Goal: Information Seeking & Learning: Learn about a topic

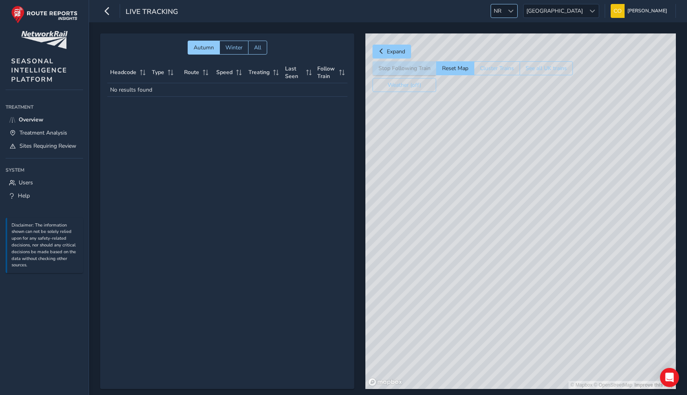
click at [517, 10] on div at bounding box center [510, 10] width 13 height 13
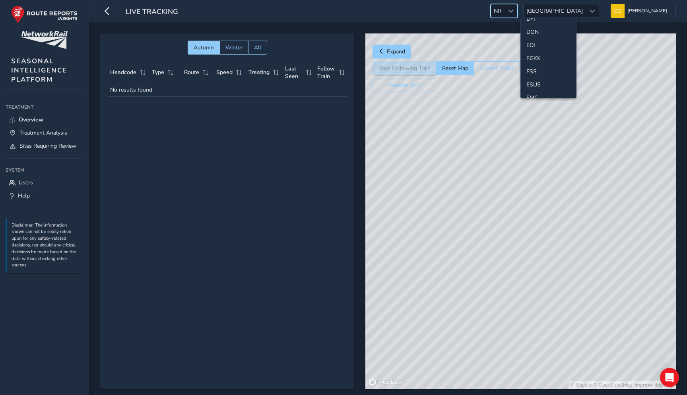
scroll to position [82, 0]
click at [533, 59] on li "EGKK" at bounding box center [548, 63] width 55 height 13
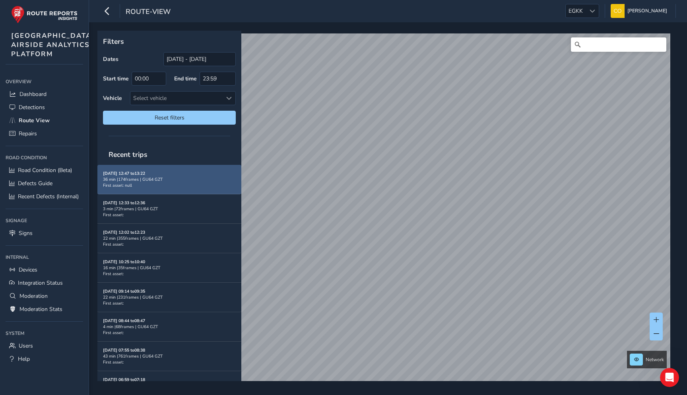
click at [198, 187] on div "Aug 20, 12:47 to 13:22 36 min | 174 frames | GU64 GZT First asset: null" at bounding box center [169, 179] width 133 height 18
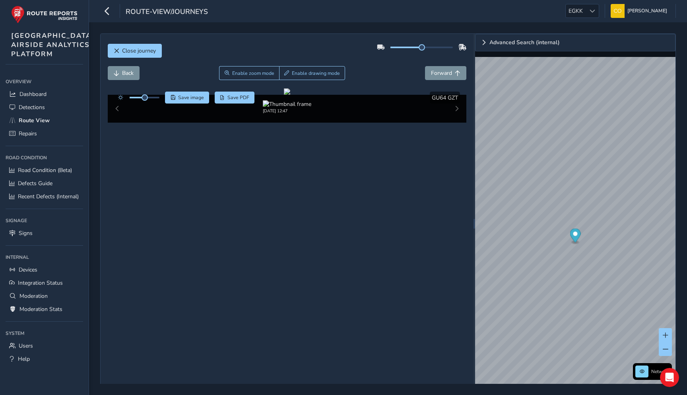
click at [350, 60] on div "Close journey" at bounding box center [287, 53] width 359 height 25
click at [45, 98] on span "Dashboard" at bounding box center [32, 94] width 27 height 8
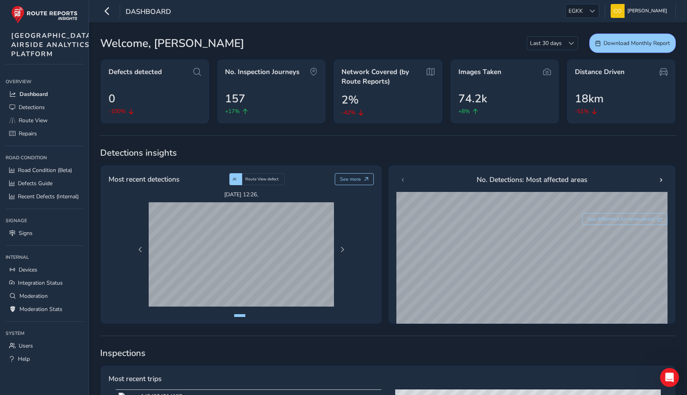
click at [229, 9] on div "Dashboard EGKK EGKK Connell McLaughlin Colour Scheme: Dark Dim Light Logout" at bounding box center [388, 11] width 598 height 22
click at [41, 111] on span "Detections" at bounding box center [32, 107] width 26 height 8
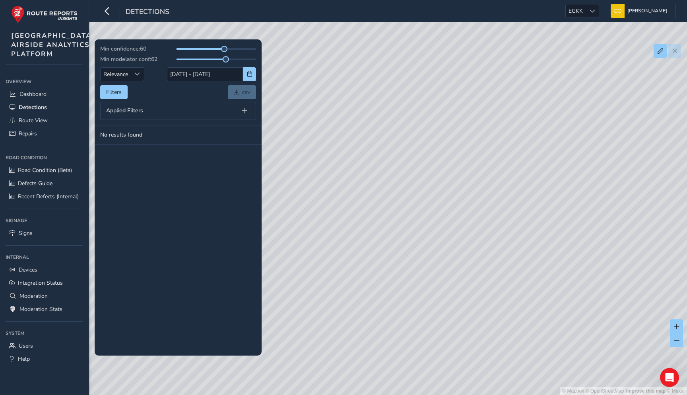
click at [175, 62] on div "Min modelator conf: 62" at bounding box center [178, 59] width 156 height 8
click at [175, 75] on input "[DATE] - [DATE]" at bounding box center [205, 74] width 76 height 14
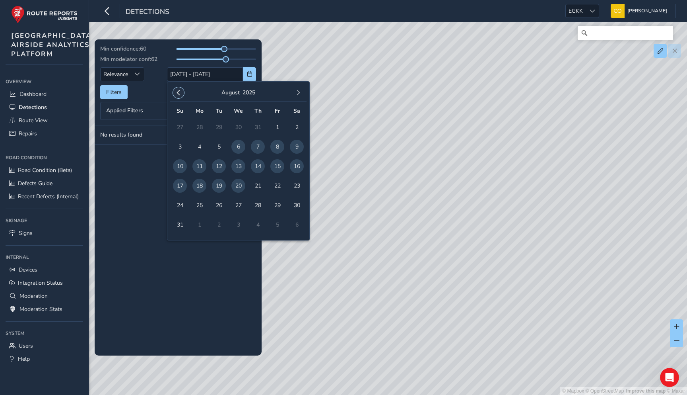
click at [180, 88] on button "button" at bounding box center [178, 92] width 11 height 11
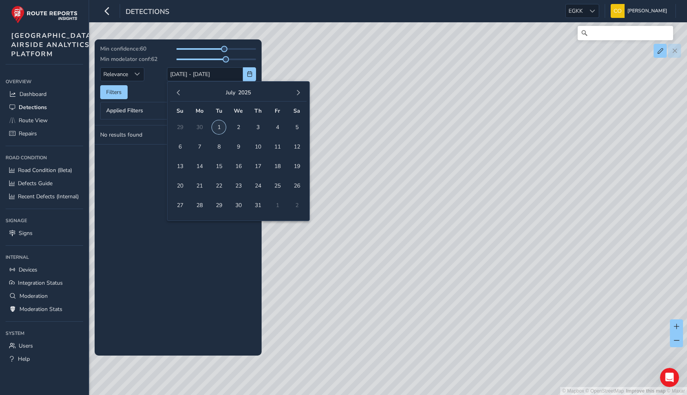
click at [218, 126] on span "1" at bounding box center [219, 127] width 14 height 14
type input "[DATE]"
click at [296, 92] on span "button" at bounding box center [299, 93] width 6 height 6
click at [220, 187] on span "19" at bounding box center [219, 186] width 14 height 14
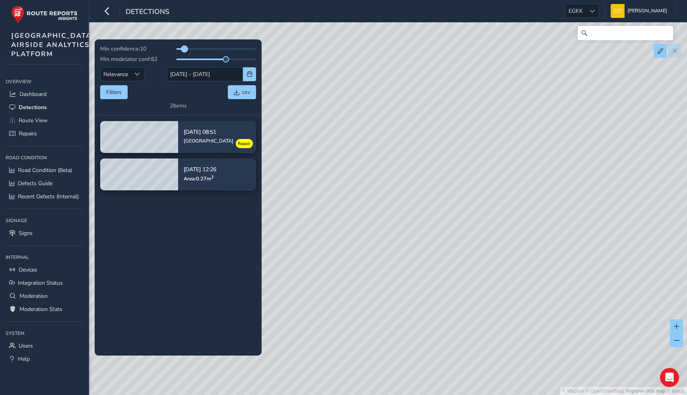
drag, startPoint x: 225, startPoint y: 49, endPoint x: 185, endPoint y: 48, distance: 40.2
click at [185, 48] on span at bounding box center [184, 49] width 6 height 6
drag, startPoint x: 226, startPoint y: 58, endPoint x: 174, endPoint y: 58, distance: 51.7
click at [174, 58] on span at bounding box center [176, 59] width 6 height 6
click at [178, 59] on span at bounding box center [177, 59] width 6 height 6
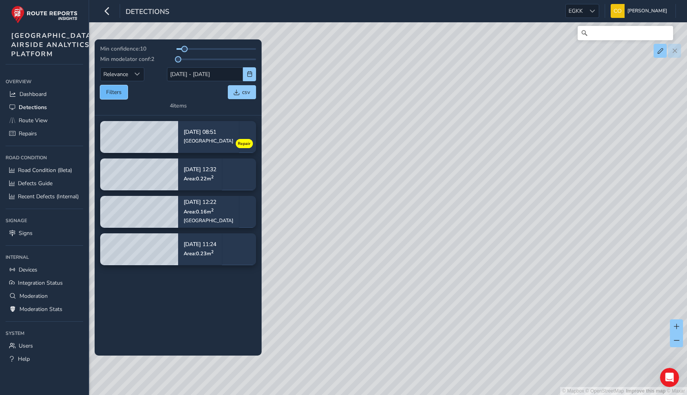
click at [117, 98] on button "Filters" at bounding box center [113, 92] width 27 height 14
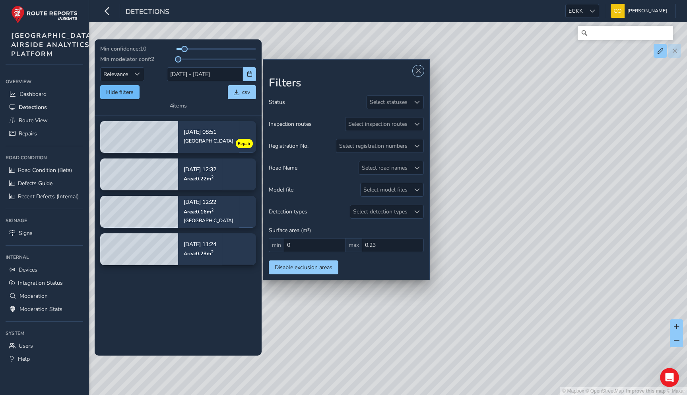
click at [117, 98] on button "Hide filters" at bounding box center [119, 92] width 39 height 14
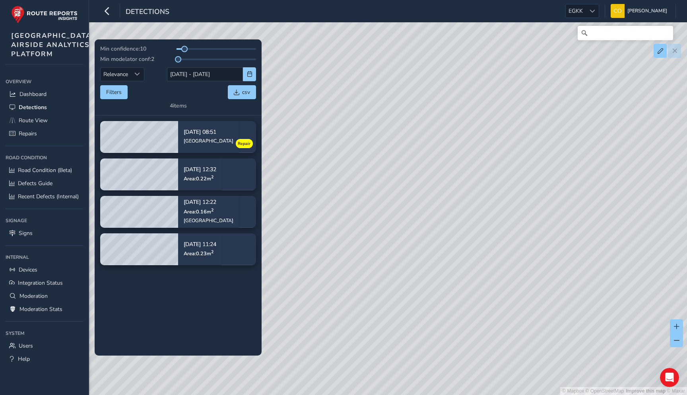
drag, startPoint x: 525, startPoint y: 198, endPoint x: 435, endPoint y: 214, distance: 90.9
click at [435, 214] on div "© Mapbox © OpenStreetMap Improve this map © Maxar" at bounding box center [343, 197] width 687 height 395
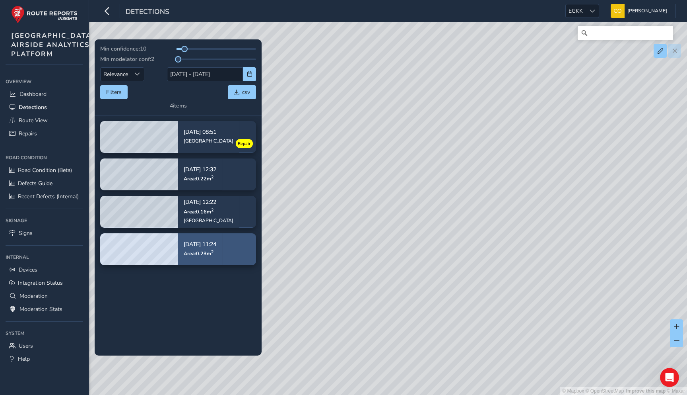
click at [214, 257] on div "Jul 17, 11:24 Area: 0.23 m 2" at bounding box center [200, 249] width 33 height 26
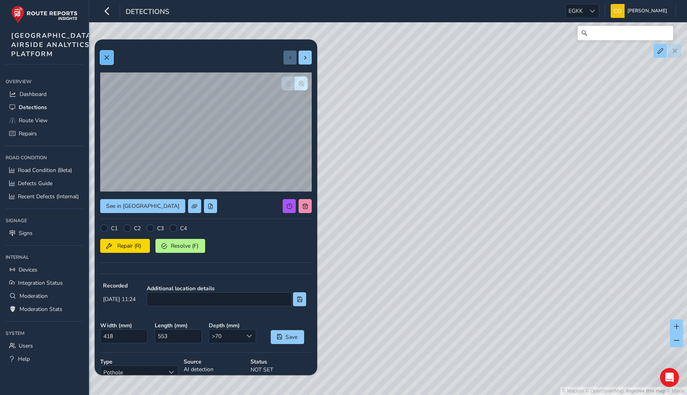
click at [108, 59] on span at bounding box center [107, 58] width 6 height 6
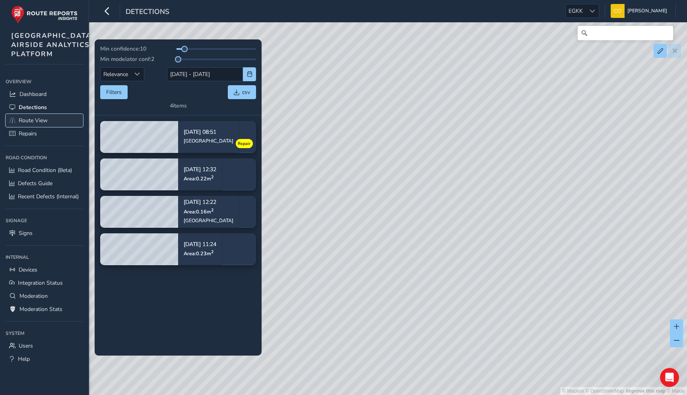
click at [55, 127] on link "Route View" at bounding box center [45, 120] width 78 height 13
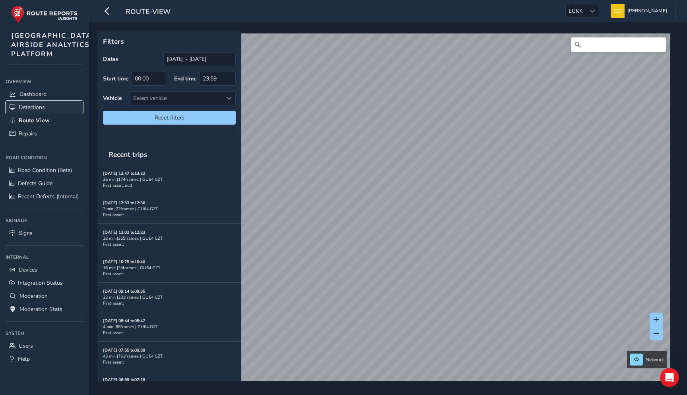
click at [52, 114] on link "Detections" at bounding box center [45, 107] width 78 height 13
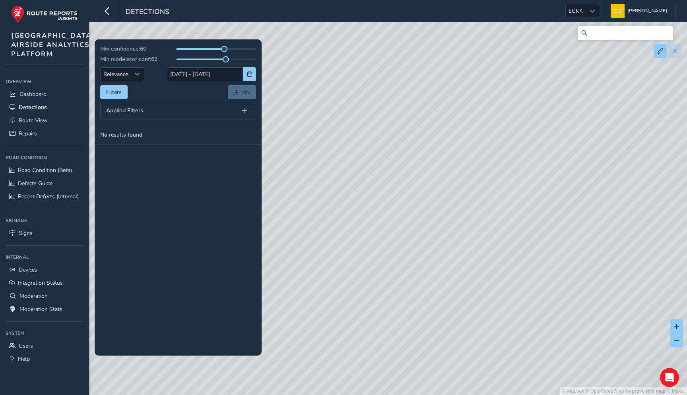
drag, startPoint x: 490, startPoint y: 138, endPoint x: 189, endPoint y: 129, distance: 302.0
click at [194, 33] on div "Min confidence: 60 Min modelator conf: 62 Relevance Relevance 06/08/2025 - 20/0…" at bounding box center [388, 33] width 576 height 0
click at [44, 177] on link "Road Condition (Beta)" at bounding box center [45, 169] width 78 height 13
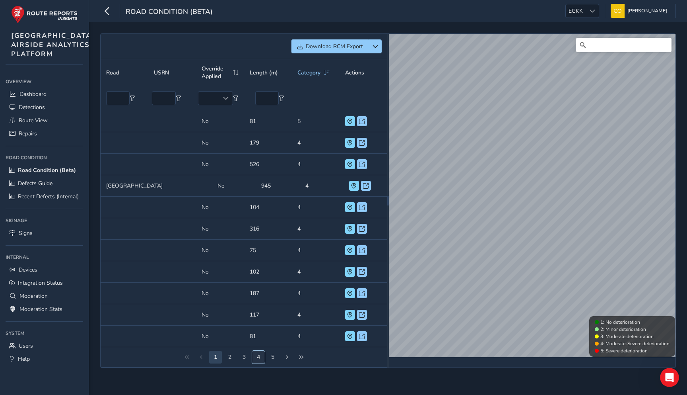
click at [253, 363] on button "4" at bounding box center [258, 356] width 13 height 13
click at [245, 363] on button "4" at bounding box center [244, 356] width 13 height 13
click at [259, 363] on button "5" at bounding box center [258, 356] width 13 height 13
click at [384, 184] on div "Download RCM Export Road USRN Override Applied Length (m) Category Actions empt…" at bounding box center [388, 200] width 576 height 334
click at [587, 8] on div at bounding box center [592, 10] width 13 height 13
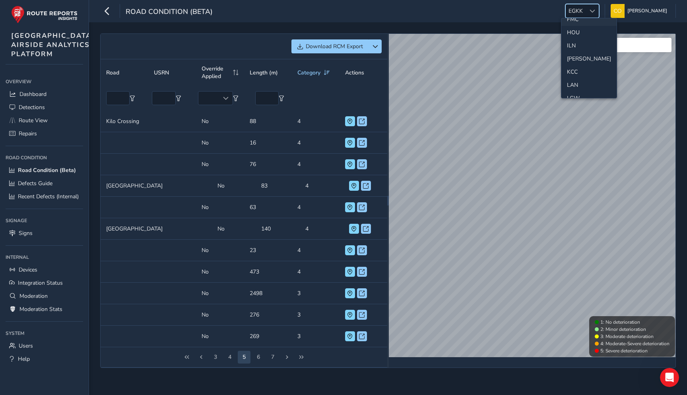
scroll to position [167, 0]
click at [576, 93] on li "LGW" at bounding box center [589, 97] width 55 height 13
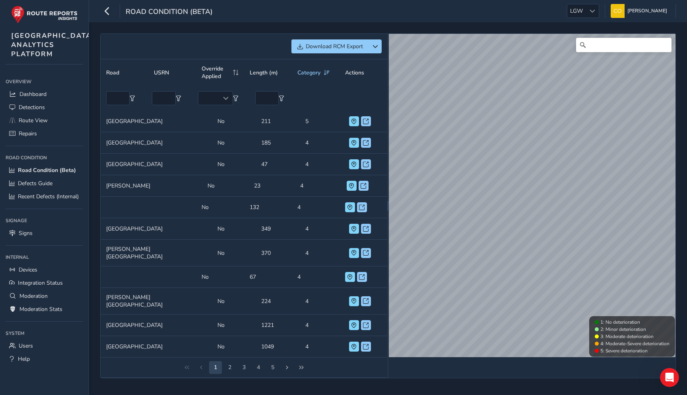
scroll to position [0, 0]
click at [349, 120] on button at bounding box center [354, 121] width 10 height 10
click at [353, 147] on button at bounding box center [354, 143] width 10 height 10
click at [351, 167] on span at bounding box center [354, 164] width 6 height 6
click at [352, 147] on button at bounding box center [354, 143] width 10 height 10
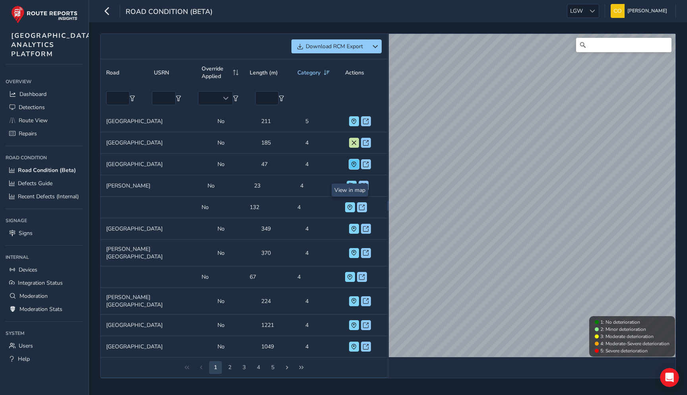
click at [351, 167] on span at bounding box center [354, 164] width 6 height 6
click at [351, 146] on span at bounding box center [354, 143] width 6 height 6
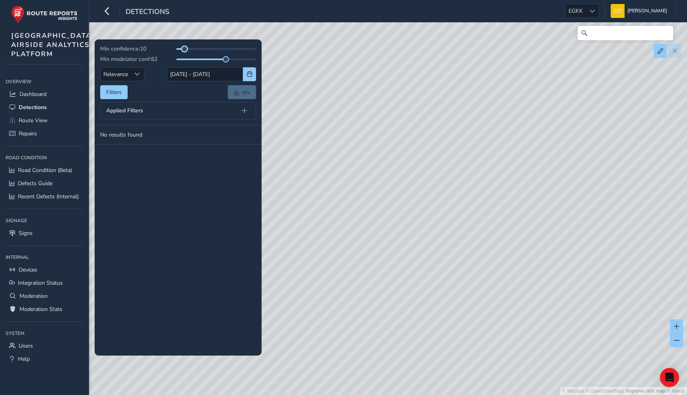
drag, startPoint x: 223, startPoint y: 49, endPoint x: 185, endPoint y: 48, distance: 38.6
drag, startPoint x: 227, startPoint y: 59, endPoint x: 184, endPoint y: 61, distance: 42.6
click at [178, 112] on div "Applied Filters" at bounding box center [178, 110] width 156 height 17
click at [236, 109] on div "Applied Filters" at bounding box center [178, 110] width 156 height 17
click at [244, 109] on span at bounding box center [245, 111] width 6 height 6
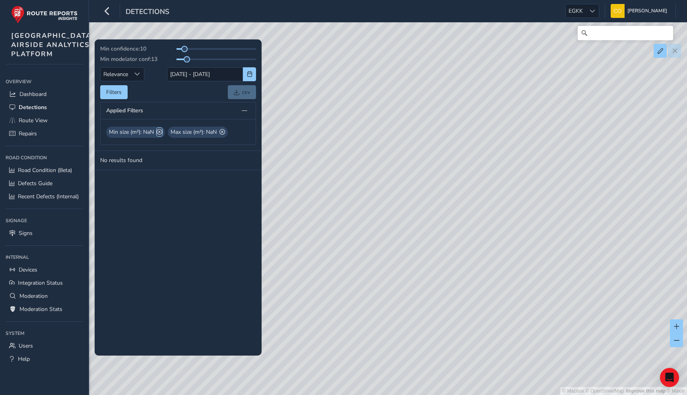
click at [160, 133] on span at bounding box center [160, 132] width 6 height 8
click at [160, 133] on span at bounding box center [161, 132] width 6 height 8
click at [160, 143] on tbody "No results found" at bounding box center [178, 230] width 167 height 250
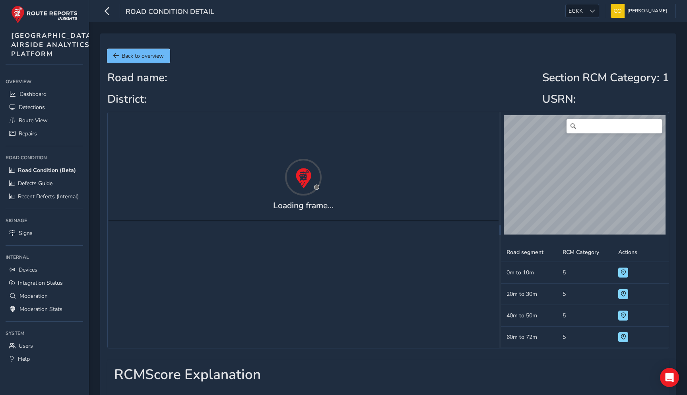
click at [135, 52] on span "Back to overview" at bounding box center [143, 56] width 42 height 8
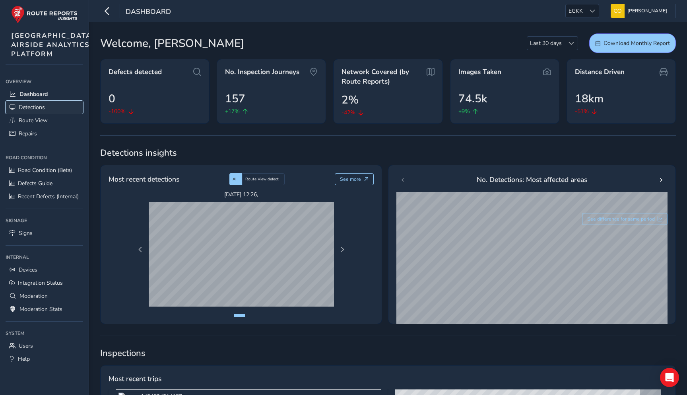
click at [23, 114] on link "Detections" at bounding box center [45, 107] width 78 height 13
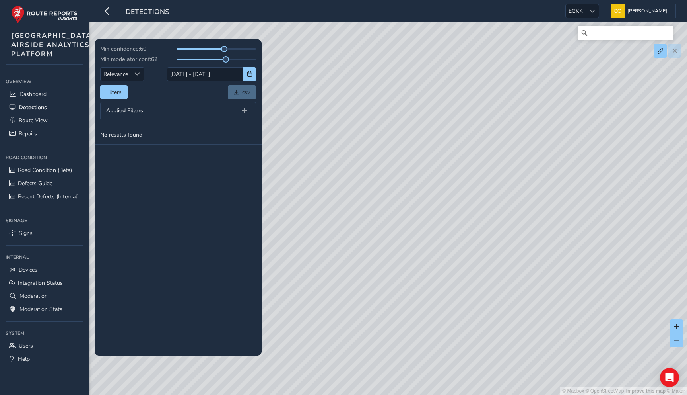
drag, startPoint x: 484, startPoint y: 161, endPoint x: 409, endPoint y: 184, distance: 78.4
click at [409, 184] on div "© Mapbox © OpenStreetMap Improve this map © Maxar" at bounding box center [343, 197] width 687 height 395
drag, startPoint x: 225, startPoint y: 60, endPoint x: 178, endPoint y: 59, distance: 46.9
drag, startPoint x: 225, startPoint y: 48, endPoint x: 178, endPoint y: 50, distance: 46.6
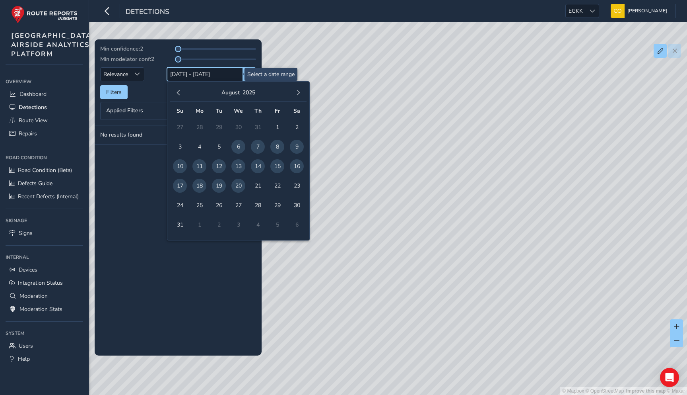
click at [228, 68] on input "[DATE] - [DATE]" at bounding box center [205, 74] width 76 height 14
click at [180, 94] on span "button" at bounding box center [179, 93] width 6 height 6
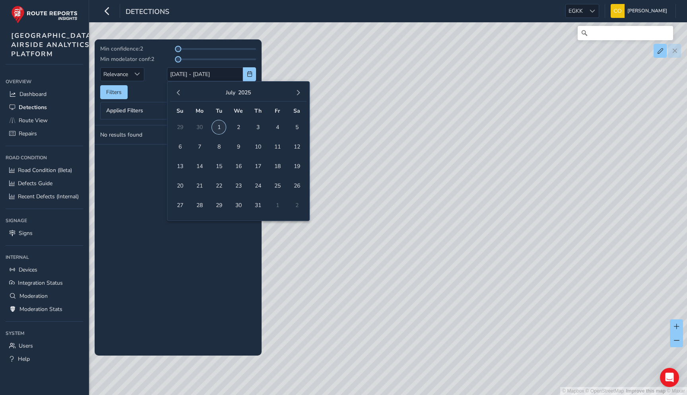
click at [218, 126] on span "1" at bounding box center [219, 127] width 14 height 14
type input "01/07/2025"
click at [296, 93] on span "button" at bounding box center [299, 93] width 6 height 6
click at [234, 184] on span "20" at bounding box center [238, 186] width 14 height 14
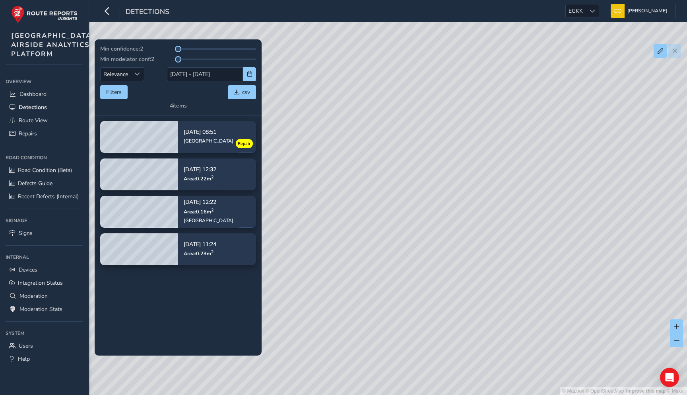
drag, startPoint x: 478, startPoint y: 192, endPoint x: 303, endPoint y: 185, distance: 175.5
click at [303, 185] on div "© Mapbox © OpenStreetMap Improve this map © Maxar" at bounding box center [343, 197] width 687 height 395
drag, startPoint x: 471, startPoint y: 200, endPoint x: 325, endPoint y: 200, distance: 146.0
click at [325, 200] on div "© Mapbox © OpenStreetMap Improve this map © Maxar" at bounding box center [343, 197] width 687 height 395
drag, startPoint x: 508, startPoint y: 199, endPoint x: 317, endPoint y: 199, distance: 190.9
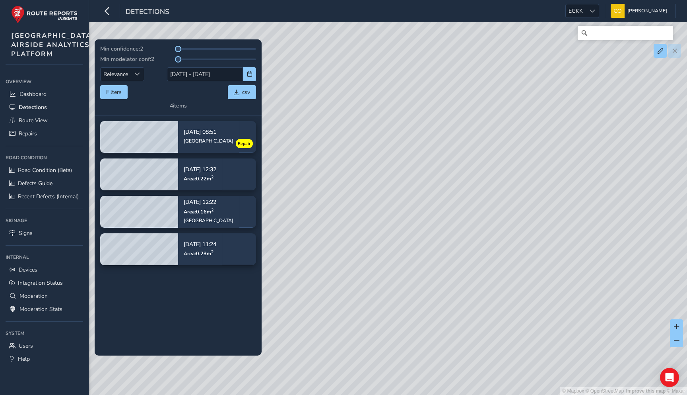
click at [317, 199] on div "© Mapbox © OpenStreetMap Improve this map © Maxar" at bounding box center [343, 197] width 687 height 395
drag, startPoint x: 581, startPoint y: 232, endPoint x: 472, endPoint y: 254, distance: 111.5
click at [472, 254] on div "© Mapbox © OpenStreetMap Improve this map © Maxar" at bounding box center [343, 197] width 687 height 395
drag, startPoint x: 519, startPoint y: 233, endPoint x: 449, endPoint y: 233, distance: 69.2
click at [449, 233] on div "© Mapbox © OpenStreetMap Improve this map © Maxar" at bounding box center [343, 197] width 687 height 395
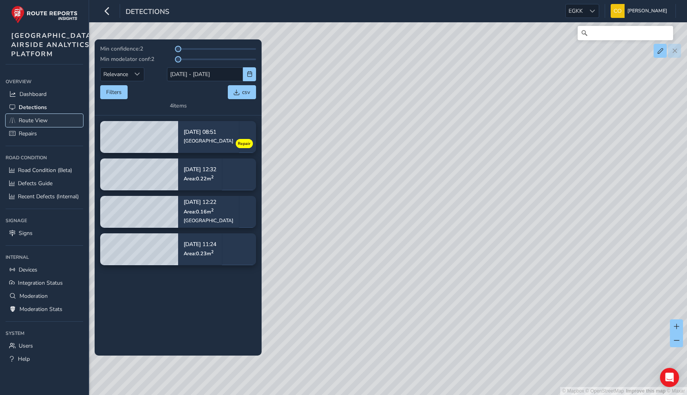
click at [45, 124] on span "Route View" at bounding box center [33, 121] width 29 height 8
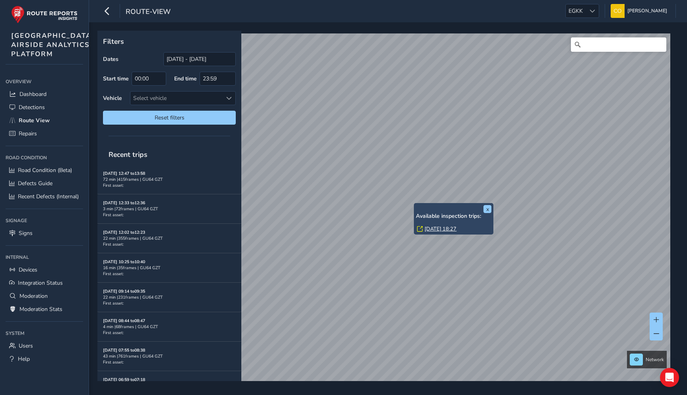
click at [432, 227] on link "Sat, 16 Aug, 18:27" at bounding box center [441, 228] width 32 height 7
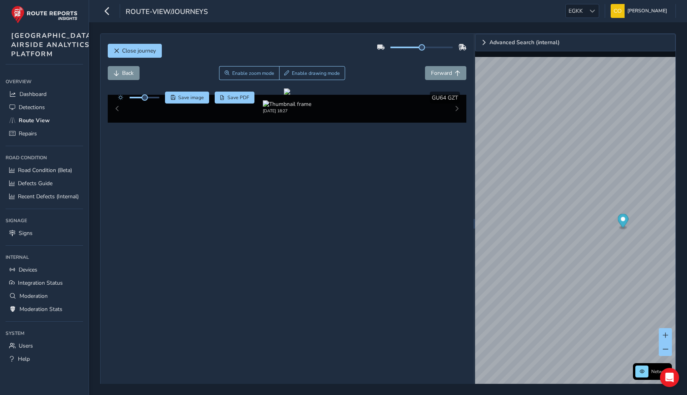
click at [346, 45] on div "Close journey" at bounding box center [287, 53] width 359 height 25
click at [527, 216] on img "Preview frame" at bounding box center [537, 213] width 20 height 6
click at [354, 66] on div "Back Enable zoom mode Enable drawing mode Forward" at bounding box center [287, 73] width 359 height 14
drag, startPoint x: 421, startPoint y: 46, endPoint x: 449, endPoint y: 48, distance: 27.9
click at [425, 48] on span at bounding box center [422, 47] width 6 height 6
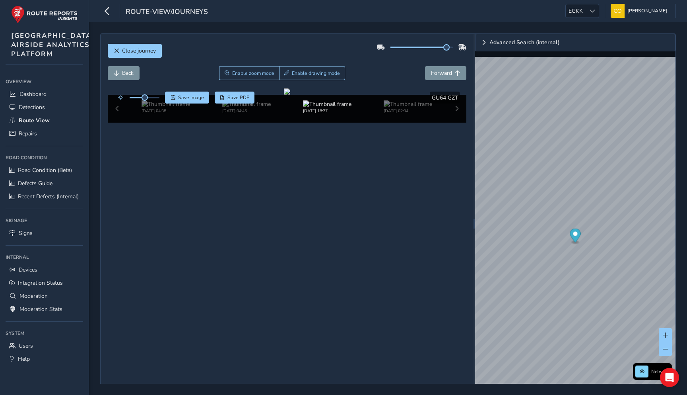
click at [408, 60] on div "Close journey" at bounding box center [287, 53] width 359 height 25
click at [407, 108] on img at bounding box center [408, 104] width 49 height 8
click at [391, 74] on div "Back Enable zoom mode Enable drawing mode Forward" at bounding box center [287, 73] width 359 height 14
click at [457, 122] on div "Aug 13 2025, 02:11" at bounding box center [287, 109] width 359 height 28
click at [165, 108] on img at bounding box center [179, 104] width 49 height 8
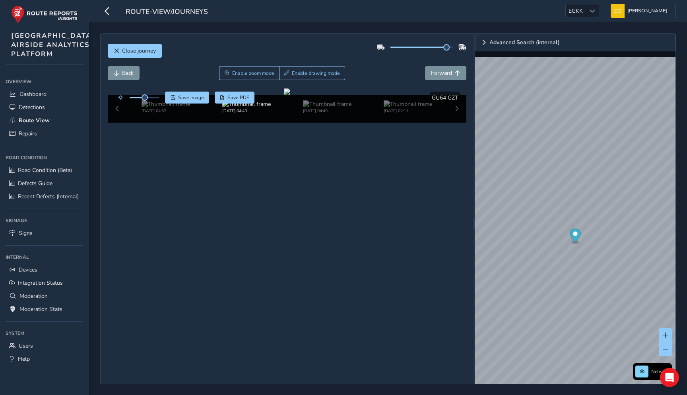
click at [367, 74] on div "Back Enable zoom mode Enable drawing mode Forward" at bounding box center [287, 73] width 359 height 14
click at [128, 53] on span "Close journey" at bounding box center [139, 51] width 34 height 8
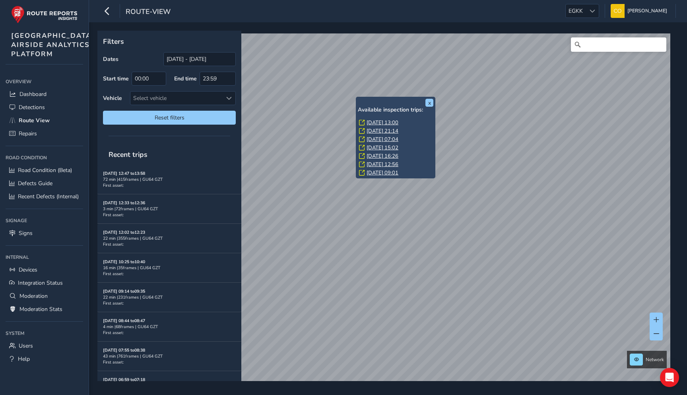
click at [375, 146] on link "Tue, 29 Jul, 15:02" at bounding box center [383, 147] width 32 height 7
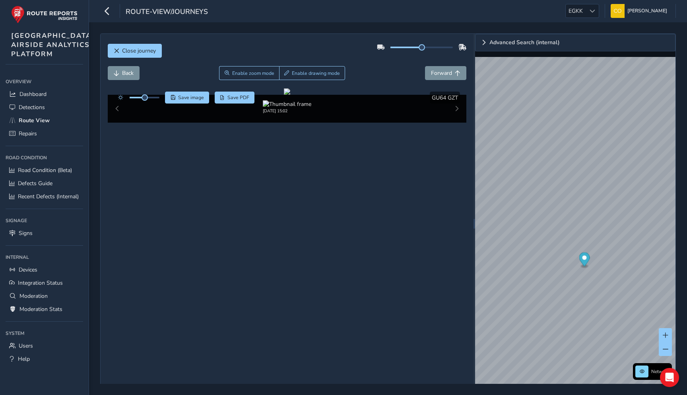
click at [367, 66] on div "Close journey" at bounding box center [287, 53] width 359 height 25
click at [152, 54] on span "Close journey" at bounding box center [139, 51] width 34 height 8
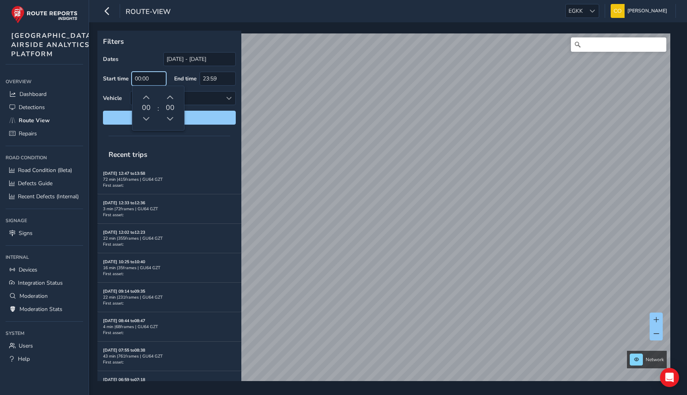
drag, startPoint x: 150, startPoint y: 75, endPoint x: 121, endPoint y: 75, distance: 29.4
click at [121, 75] on div "Start time 00:00" at bounding box center [134, 79] width 63 height 14
click at [153, 80] on input "00:00" at bounding box center [149, 79] width 35 height 14
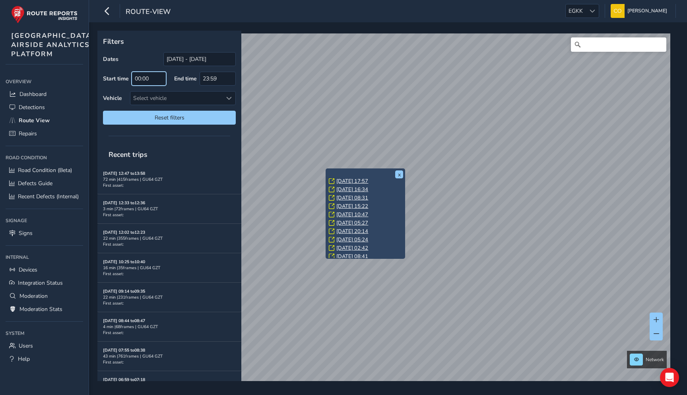
scroll to position [33, 0]
click at [348, 203] on link "Sat, 16 Aug, 11:48" at bounding box center [352, 202] width 32 height 7
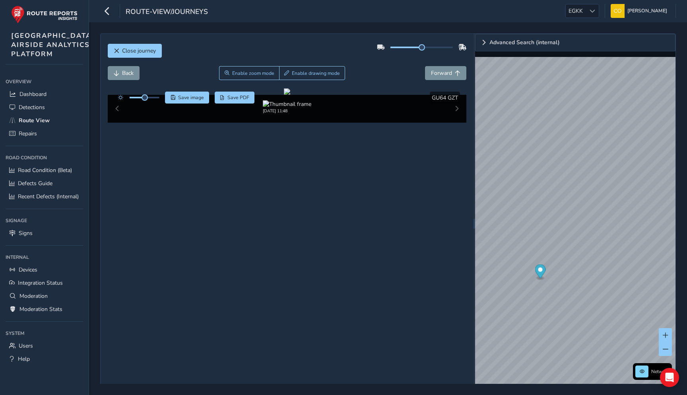
click at [387, 85] on div "Back Enable zoom mode Enable drawing mode Forward" at bounding box center [287, 77] width 359 height 22
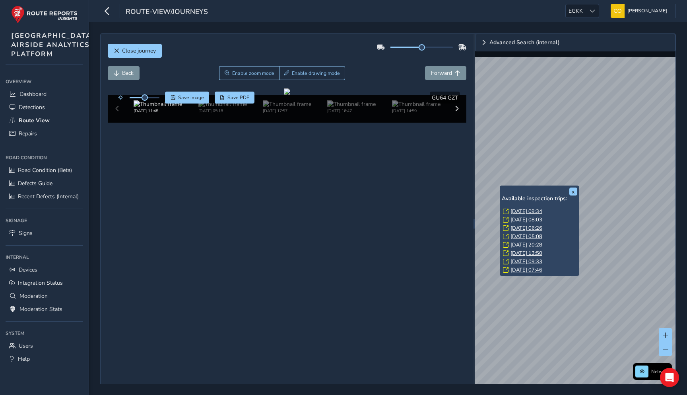
click at [389, 64] on div "Close journey" at bounding box center [287, 53] width 359 height 25
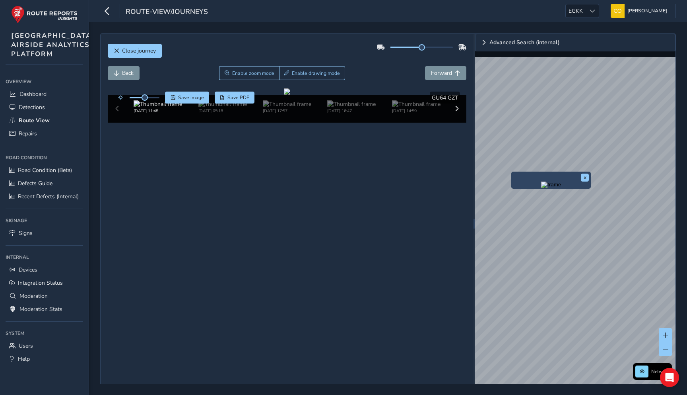
click at [541, 188] on img "Preview frame" at bounding box center [551, 184] width 20 height 6
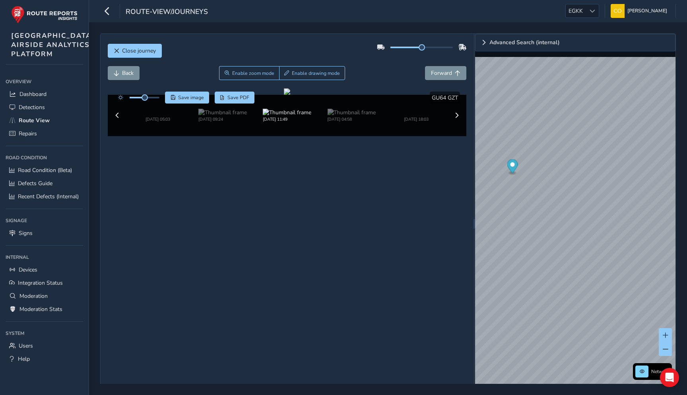
click at [376, 56] on div "Close journey" at bounding box center [287, 53] width 359 height 25
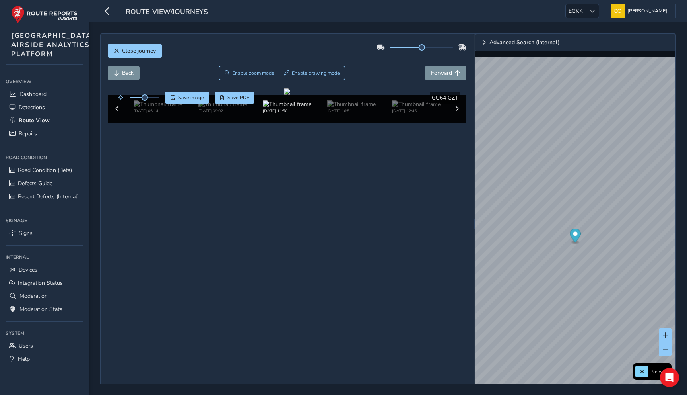
click at [388, 71] on div "Back Enable zoom mode Enable drawing mode Forward" at bounding box center [287, 73] width 359 height 14
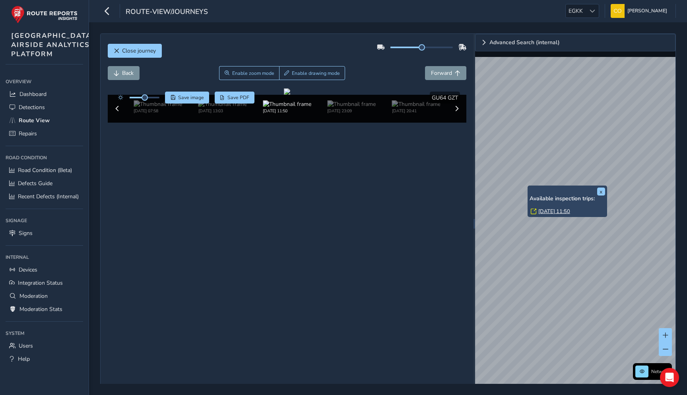
click at [541, 208] on link "Mon, 4 Aug, 11:50" at bounding box center [555, 211] width 32 height 7
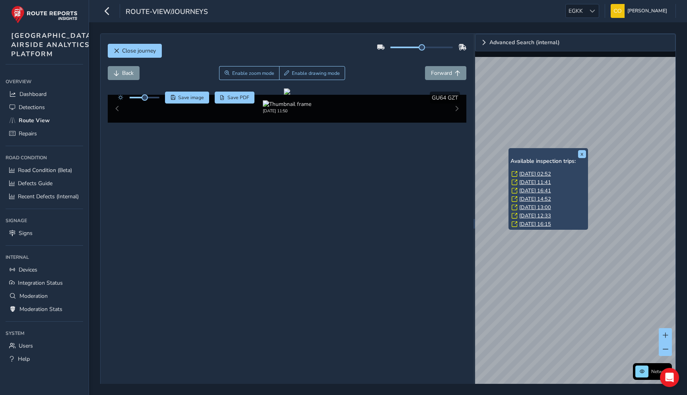
click at [397, 71] on div "Back Enable zoom mode Enable drawing mode Forward" at bounding box center [287, 73] width 359 height 14
click at [43, 239] on link "Signs" at bounding box center [45, 232] width 78 height 13
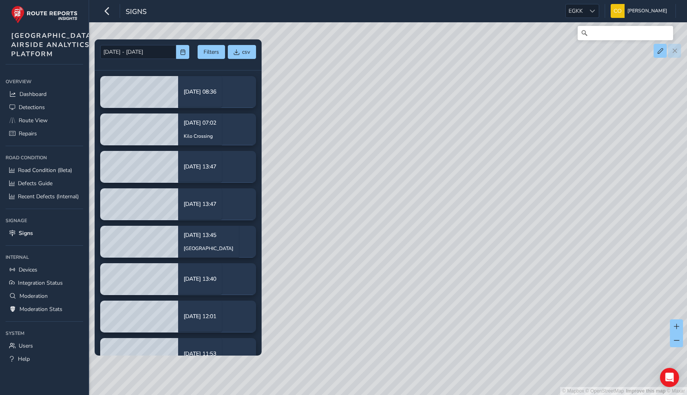
drag, startPoint x: 485, startPoint y: 171, endPoint x: 313, endPoint y: 175, distance: 172.3
click at [313, 175] on div "© Mapbox © OpenStreetMap Improve this map © Maxar" at bounding box center [343, 197] width 687 height 395
drag, startPoint x: 512, startPoint y: 191, endPoint x: 371, endPoint y: 191, distance: 141.6
click at [373, 192] on div "© Mapbox © OpenStreetMap Improve this map © Maxar" at bounding box center [343, 197] width 687 height 395
click at [421, 137] on div "© Mapbox © OpenStreetMap Improve this map © Maxar" at bounding box center [343, 197] width 687 height 395
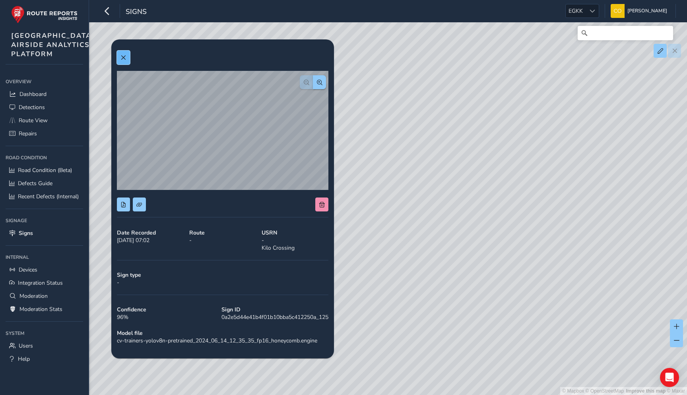
click at [126, 58] on span at bounding box center [124, 58] width 6 height 6
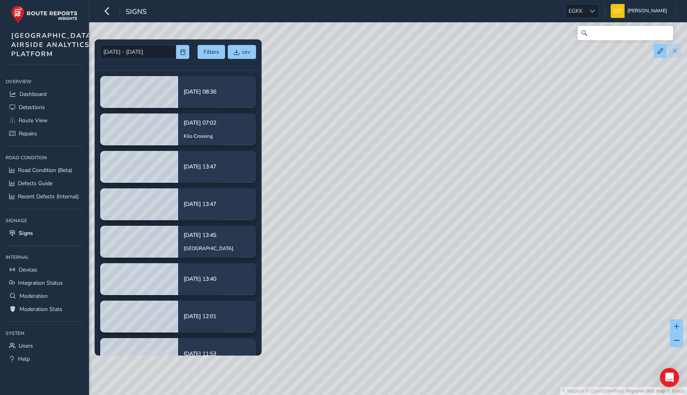
drag, startPoint x: 414, startPoint y: 226, endPoint x: 484, endPoint y: 167, distance: 91.7
click at [484, 167] on div "© Mapbox © OpenStreetMap Improve this map © Maxar" at bounding box center [343, 197] width 687 height 395
click at [38, 124] on span "Route View" at bounding box center [33, 121] width 29 height 8
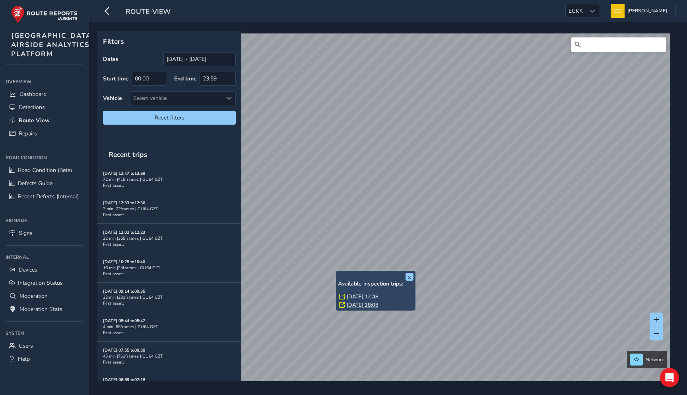
click at [359, 294] on link "Sat, 16 Aug, 12:48" at bounding box center [363, 296] width 32 height 7
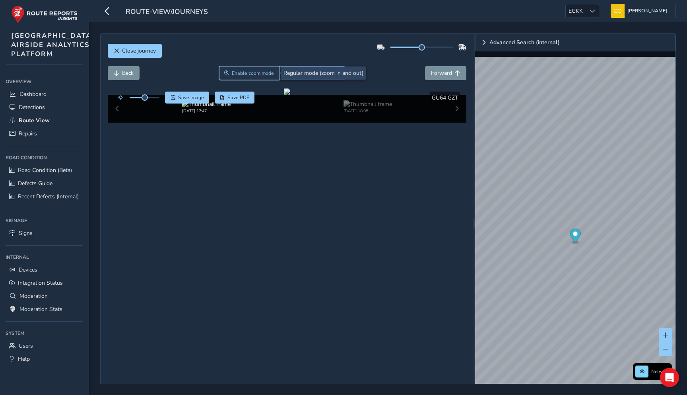
click at [264, 74] on span "Enable zoom mode" at bounding box center [253, 73] width 42 height 6
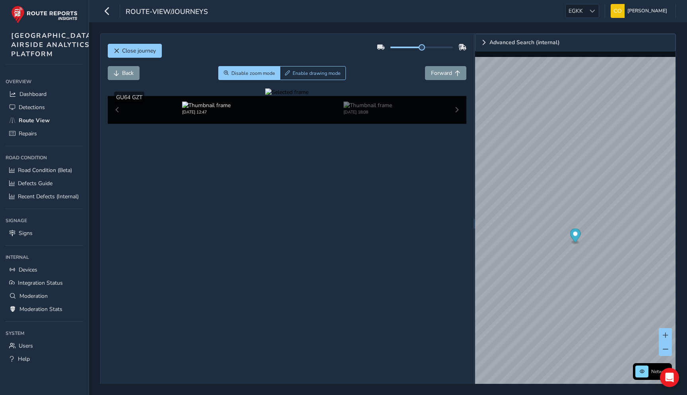
click at [309, 96] on div at bounding box center [286, 92] width 43 height 8
click at [452, 185] on img at bounding box center [84, 198] width 1145 height 644
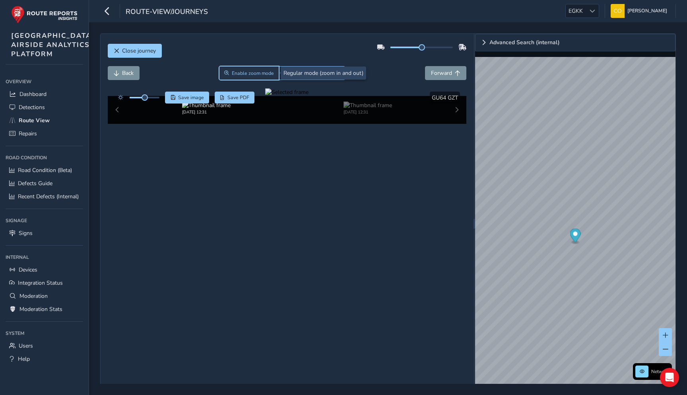
click at [266, 68] on button "Enable zoom mode" at bounding box center [249, 73] width 60 height 14
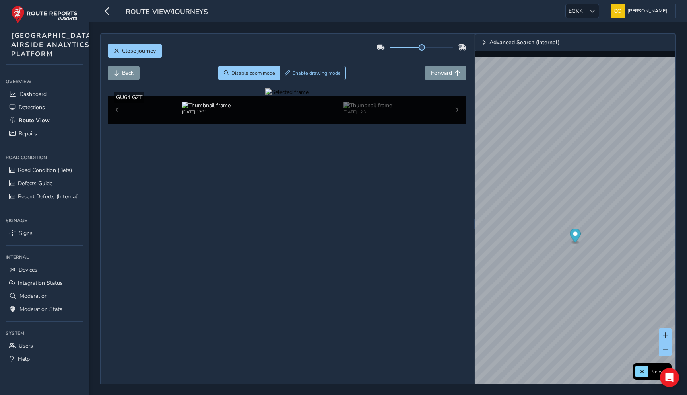
click at [309, 96] on div at bounding box center [286, 92] width 43 height 8
click at [369, 187] on img at bounding box center [266, 194] width 1145 height 644
click at [309, 96] on div at bounding box center [286, 92] width 43 height 8
click at [369, 187] on img at bounding box center [266, 194] width 1145 height 644
click at [579, 9] on span "EGKK" at bounding box center [576, 10] width 20 height 13
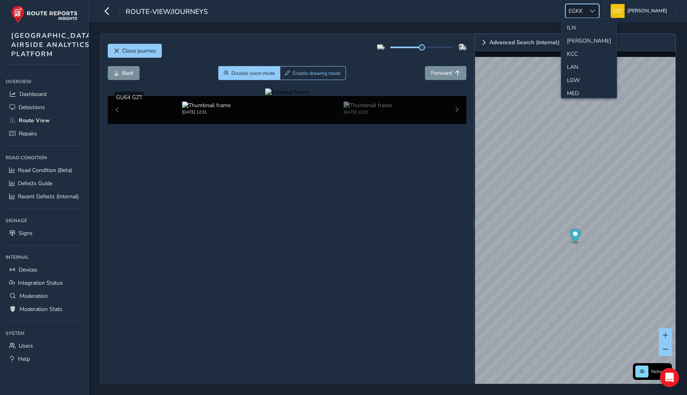
scroll to position [186, 0]
click at [369, 81] on div "Back Disable zoom mode Enable drawing mode Forward" at bounding box center [287, 77] width 359 height 22
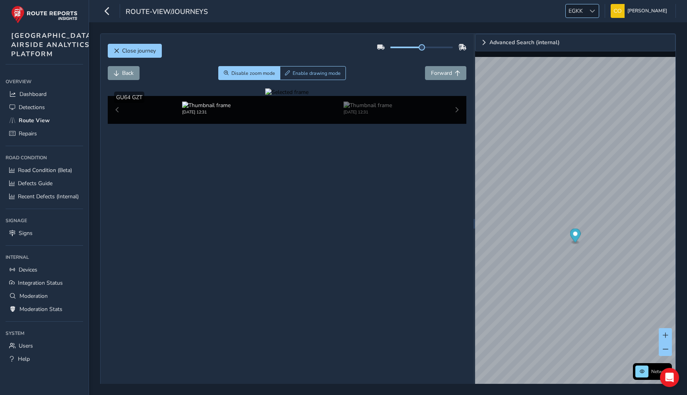
click at [569, 11] on span "EGKK" at bounding box center [576, 10] width 20 height 13
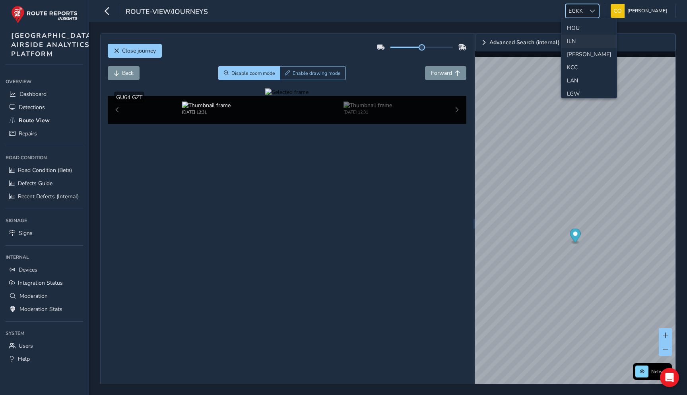
scroll to position [172, 0]
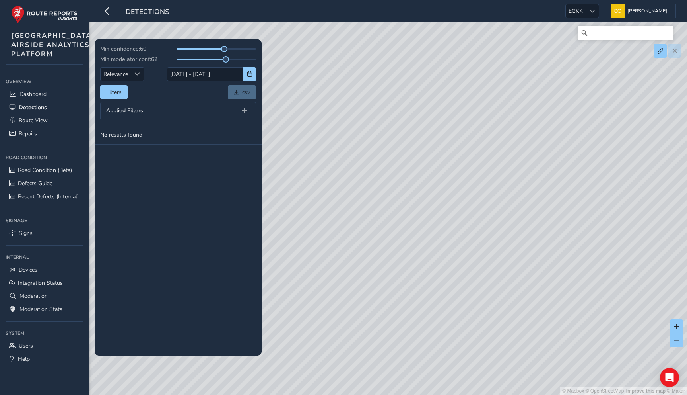
drag, startPoint x: 572, startPoint y: 205, endPoint x: 534, endPoint y: 210, distance: 38.1
click at [534, 210] on div "© Mapbox © OpenStreetMap Improve this map © Maxar" at bounding box center [343, 197] width 687 height 395
drag, startPoint x: 224, startPoint y: 57, endPoint x: 190, endPoint y: 57, distance: 34.2
drag, startPoint x: 530, startPoint y: 174, endPoint x: 365, endPoint y: 189, distance: 165.7
click at [365, 189] on div "© Mapbox © OpenStreetMap Improve this map © Maxar" at bounding box center [343, 197] width 687 height 395
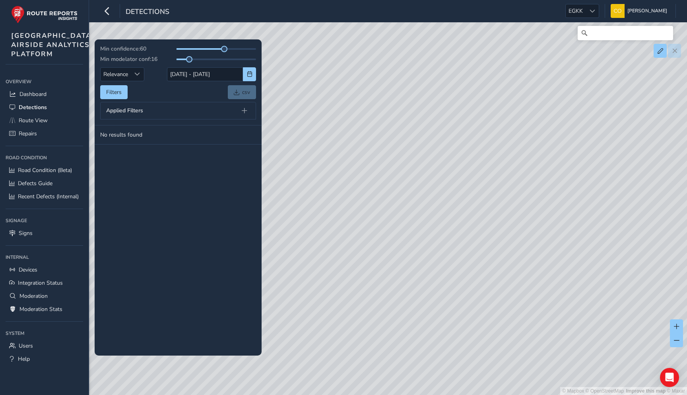
drag, startPoint x: 440, startPoint y: 76, endPoint x: 441, endPoint y: 140, distance: 64.0
click at [441, 141] on div "© Mapbox © OpenStreetMap Improve this map © Maxar" at bounding box center [343, 197] width 687 height 395
drag, startPoint x: 385, startPoint y: 148, endPoint x: 454, endPoint y: 148, distance: 68.8
click at [455, 148] on div "© Mapbox © OpenStreetMap Improve this map © Maxar" at bounding box center [343, 197] width 687 height 395
drag, startPoint x: 519, startPoint y: 133, endPoint x: 455, endPoint y: 149, distance: 66.3
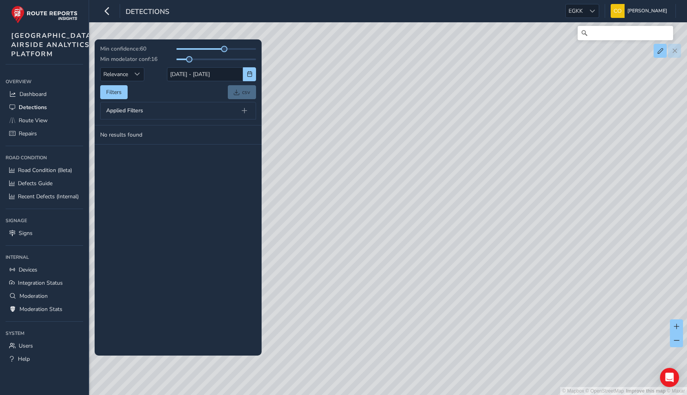
click at [455, 149] on div "© Mapbox © OpenStreetMap Improve this map © Maxar" at bounding box center [343, 197] width 687 height 395
drag, startPoint x: 509, startPoint y: 148, endPoint x: 548, endPoint y: 314, distance: 170.3
click at [548, 314] on div "© Mapbox © OpenStreetMap Improve this map © Maxar" at bounding box center [343, 197] width 687 height 395
drag, startPoint x: 465, startPoint y: 288, endPoint x: 460, endPoint y: 251, distance: 36.5
click at [460, 251] on div "© Mapbox © OpenStreetMap Improve this map © Maxar" at bounding box center [343, 197] width 687 height 395
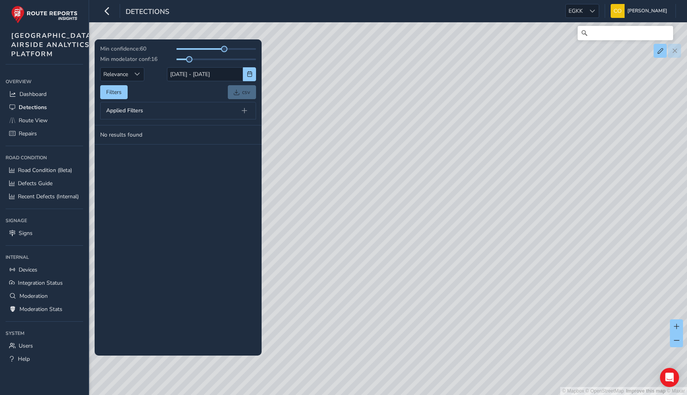
drag, startPoint x: 469, startPoint y: 286, endPoint x: 441, endPoint y: 177, distance: 112.1
click at [441, 177] on div "© Mapbox © OpenStreetMap Improve this map © Maxar" at bounding box center [343, 197] width 687 height 395
drag, startPoint x: 447, startPoint y: 261, endPoint x: 446, endPoint y: 181, distance: 80.0
click at [446, 181] on div "© Mapbox © OpenStreetMap Improve this map © Maxar" at bounding box center [343, 197] width 687 height 395
drag, startPoint x: 446, startPoint y: 181, endPoint x: 345, endPoint y: 238, distance: 115.8
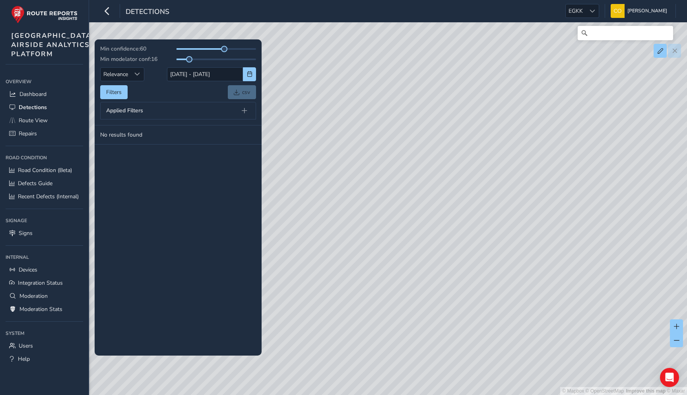
click at [345, 238] on div "© Mapbox © OpenStreetMap Improve this map © Maxar" at bounding box center [343, 197] width 687 height 395
drag, startPoint x: 501, startPoint y: 136, endPoint x: 483, endPoint y: 157, distance: 28.0
click at [483, 157] on div "© Mapbox © OpenStreetMap Improve this map © Maxar" at bounding box center [343, 197] width 687 height 395
drag, startPoint x: 467, startPoint y: 186, endPoint x: 475, endPoint y: 221, distance: 35.5
click at [475, 221] on div "© Mapbox © OpenStreetMap Improve this map © Maxar" at bounding box center [343, 197] width 687 height 395
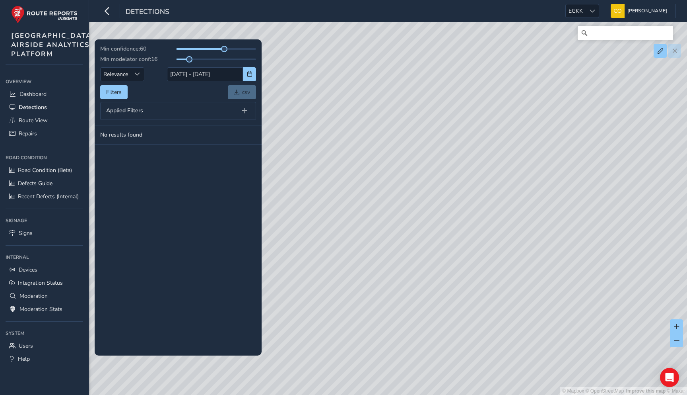
drag, startPoint x: 505, startPoint y: 143, endPoint x: 497, endPoint y: 152, distance: 12.1
click at [497, 152] on div "© Mapbox © OpenStreetMap Improve this map © Maxar" at bounding box center [343, 197] width 687 height 395
drag, startPoint x: 401, startPoint y: 150, endPoint x: 437, endPoint y: 127, distance: 42.8
click at [435, 129] on div "© Mapbox © OpenStreetMap Improve this map © Maxar" at bounding box center [343, 197] width 687 height 395
drag, startPoint x: 436, startPoint y: 231, endPoint x: 435, endPoint y: 97, distance: 134.8
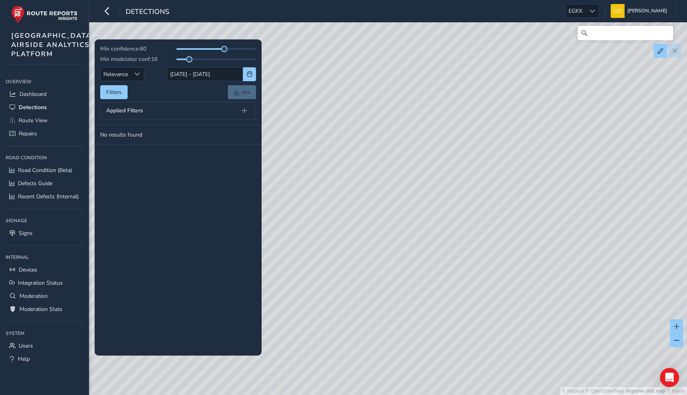
click at [435, 97] on div "© Mapbox © OpenStreetMap Improve this map © Maxar" at bounding box center [343, 197] width 687 height 395
drag, startPoint x: 417, startPoint y: 247, endPoint x: 418, endPoint y: 190, distance: 57.3
click at [418, 190] on div "© Mapbox © OpenStreetMap Improve this map © Maxar" at bounding box center [343, 197] width 687 height 395
drag, startPoint x: 396, startPoint y: 181, endPoint x: 403, endPoint y: 179, distance: 7.3
click at [403, 179] on div "© Mapbox © OpenStreetMap Improve this map © Maxar" at bounding box center [343, 197] width 687 height 395
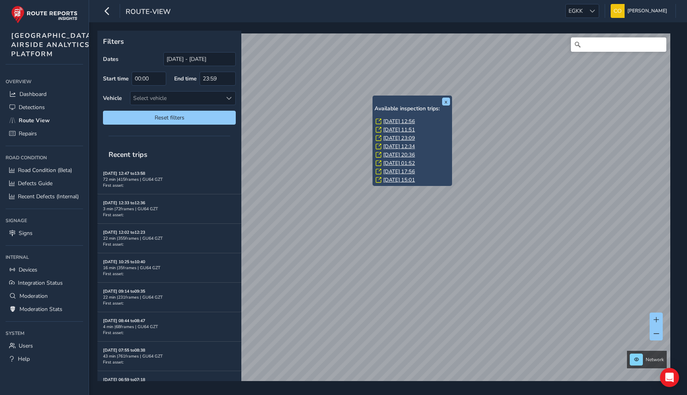
click at [396, 135] on div "x Available inspection trips: Sat, 16 Aug, 12:56 Sat, 16 Aug, 11:51 Tue, 12 Aug…" at bounding box center [385, 206] width 576 height 350
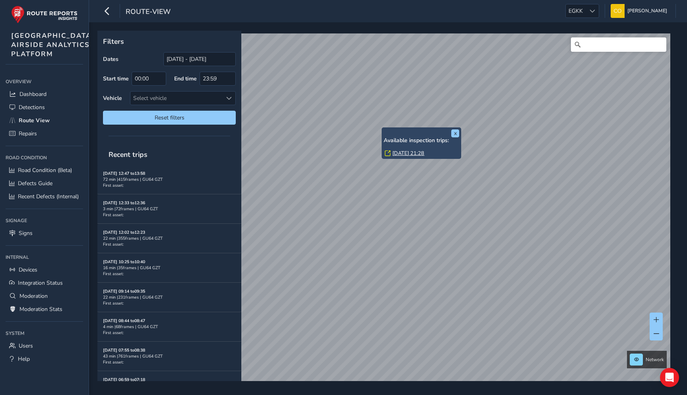
click at [407, 154] on link "Thu, 7 Aug, 21:28" at bounding box center [409, 153] width 32 height 7
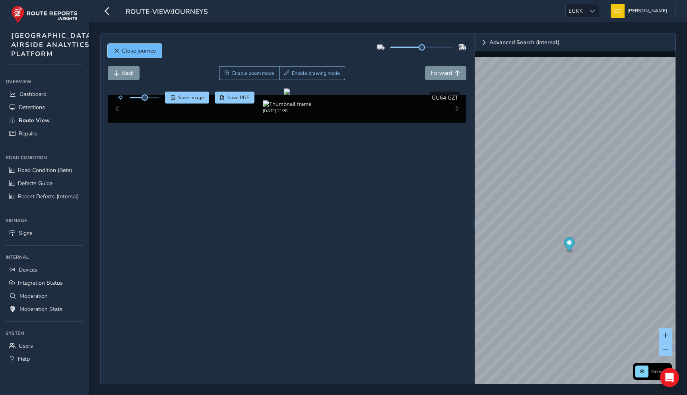
click at [126, 53] on span "Close journey" at bounding box center [139, 51] width 34 height 8
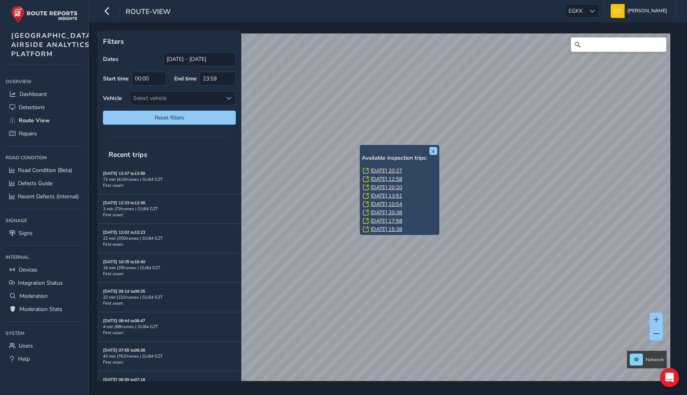
click at [383, 202] on link "Sun, 3 Aug, 10:54" at bounding box center [387, 203] width 32 height 7
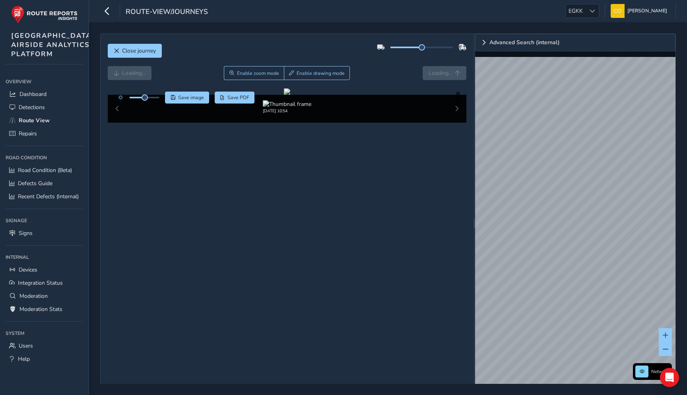
click at [396, 75] on div "Loading... Enable zoom mode Enable drawing mode Loading..." at bounding box center [287, 73] width 359 height 14
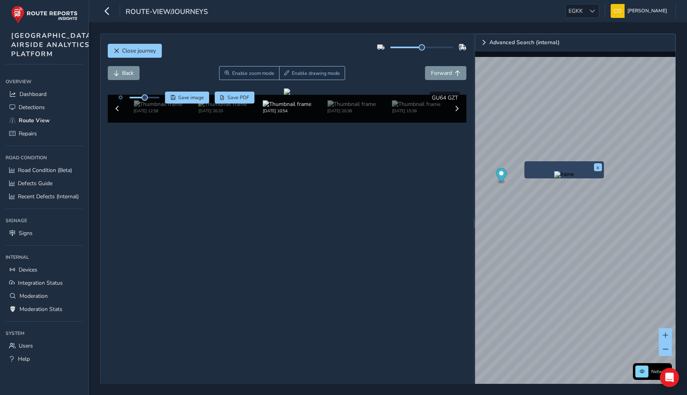
click at [554, 177] on img "Preview frame" at bounding box center [564, 174] width 20 height 6
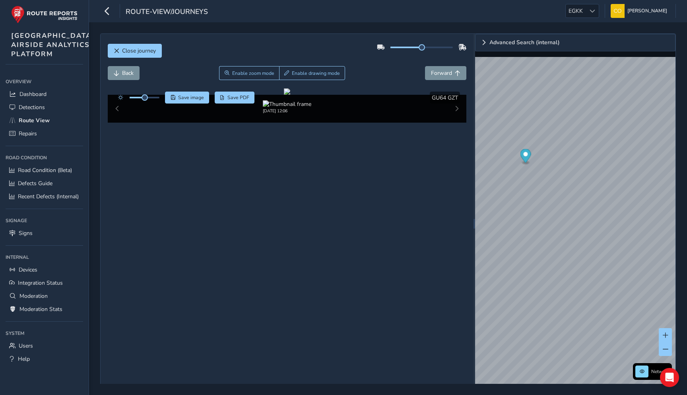
click at [362, 74] on div "Back Enable zoom mode Enable drawing mode Forward" at bounding box center [287, 73] width 359 height 14
click at [574, 254] on img "Preview frame" at bounding box center [584, 250] width 20 height 6
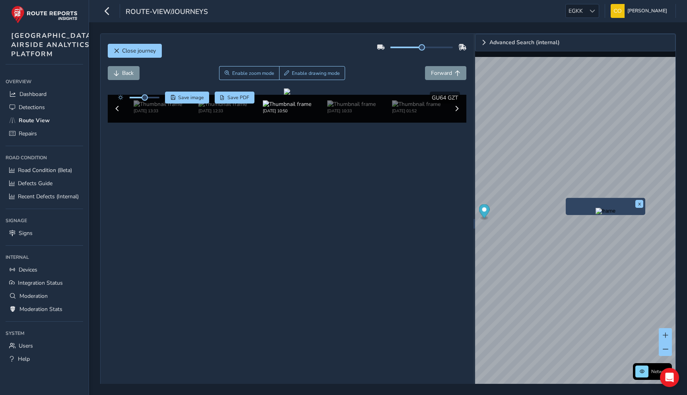
click at [596, 214] on img "Preview frame" at bounding box center [606, 211] width 20 height 6
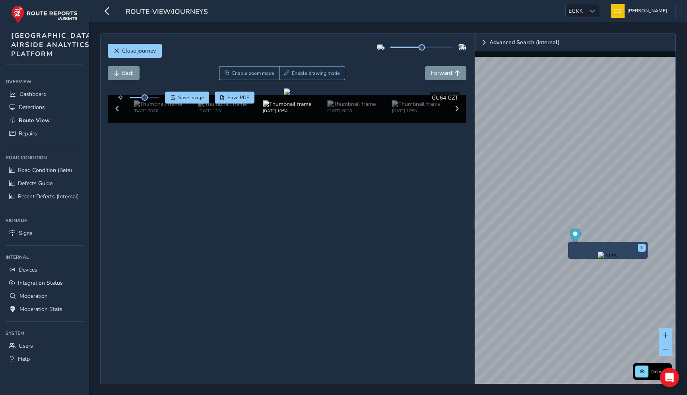
click at [598, 258] on img "Preview frame" at bounding box center [608, 254] width 20 height 6
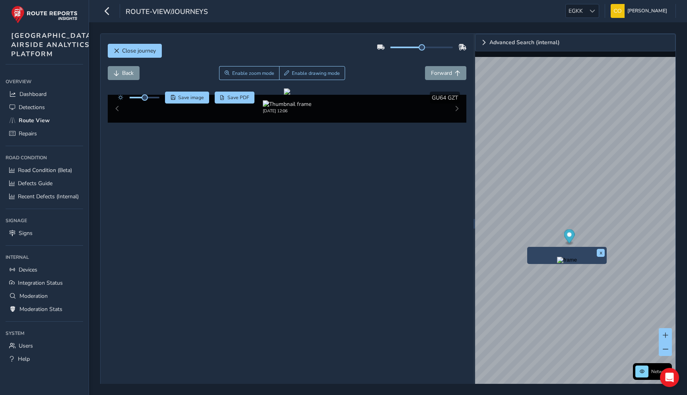
click at [357, 68] on div "Back Enable zoom mode Enable drawing mode Forward" at bounding box center [287, 73] width 359 height 14
click at [552, 251] on img "Preview frame" at bounding box center [562, 249] width 20 height 6
click at [390, 61] on div "Close journey" at bounding box center [287, 53] width 359 height 25
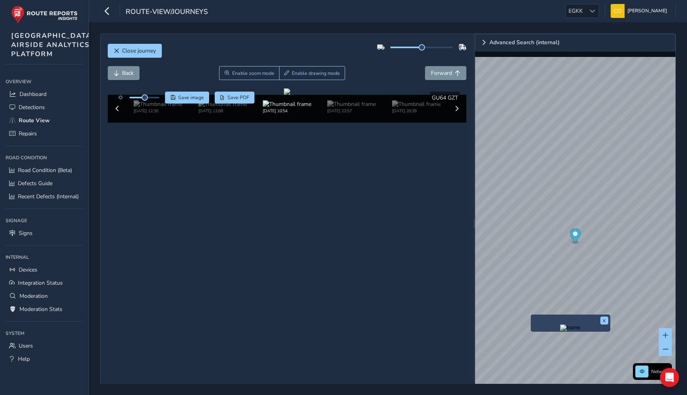
click at [364, 66] on div "Back Enable zoom mode Enable drawing mode Forward" at bounding box center [287, 73] width 359 height 14
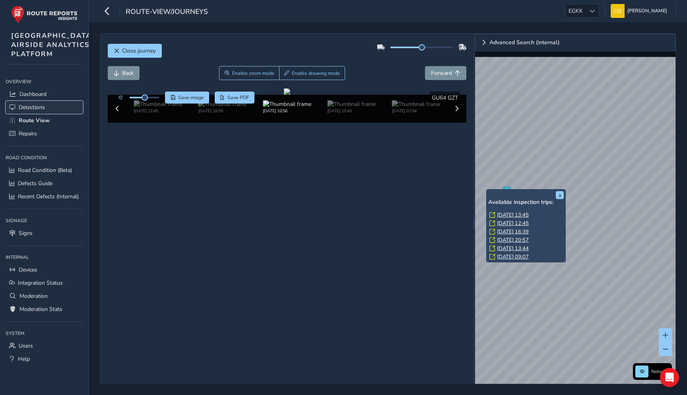
click at [39, 111] on span "Detections" at bounding box center [32, 107] width 26 height 8
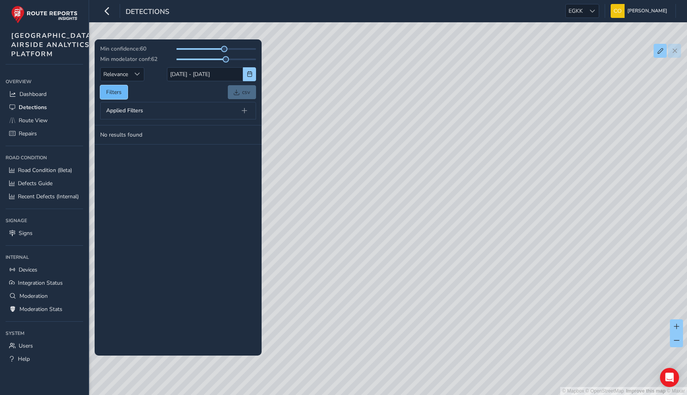
click at [119, 89] on button "Filters" at bounding box center [113, 92] width 27 height 14
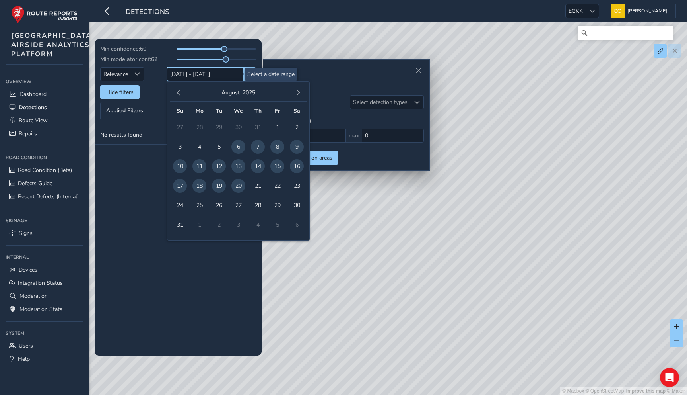
click at [191, 75] on input "06/08/2025 - 20/08/2025" at bounding box center [205, 74] width 76 height 14
click at [179, 89] on button "button" at bounding box center [178, 92] width 11 height 11
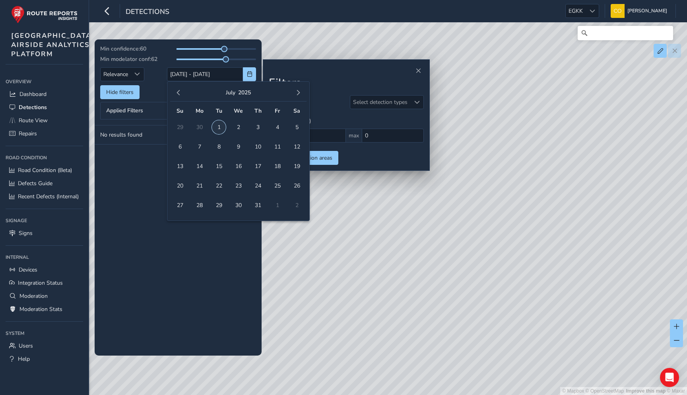
click at [221, 127] on span "1" at bounding box center [219, 127] width 14 height 14
type input "01/07/2025"
click at [302, 91] on button "button" at bounding box center [298, 92] width 11 height 11
click at [234, 185] on span "20" at bounding box center [238, 186] width 14 height 14
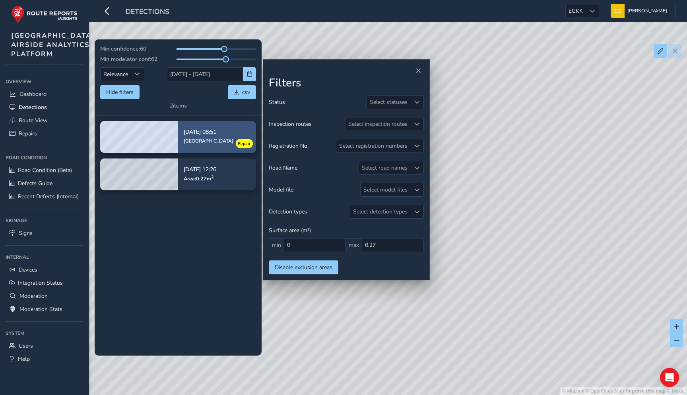
click at [220, 141] on div "Jul 24, 08:51 London Road" at bounding box center [208, 136] width 61 height 37
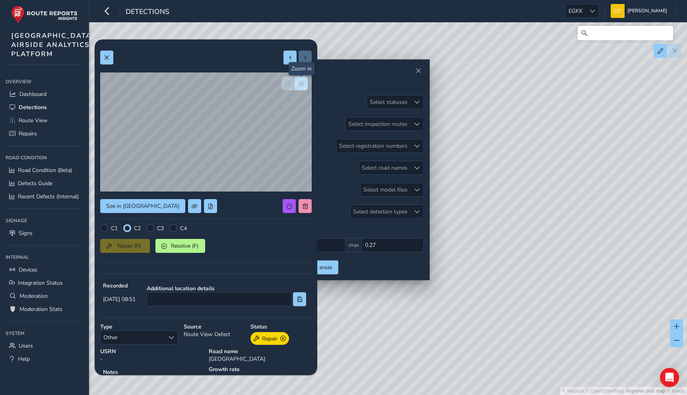
click at [305, 89] on button "button" at bounding box center [301, 83] width 13 height 14
click at [289, 87] on button "button" at bounding box center [288, 83] width 13 height 14
click at [389, 78] on h2 "Filters" at bounding box center [346, 83] width 155 height 14
click at [105, 62] on button at bounding box center [106, 58] width 13 height 14
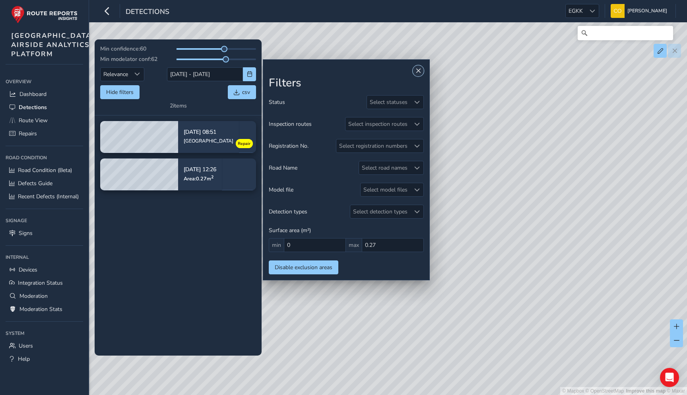
click at [415, 71] on button "Close" at bounding box center [418, 70] width 11 height 11
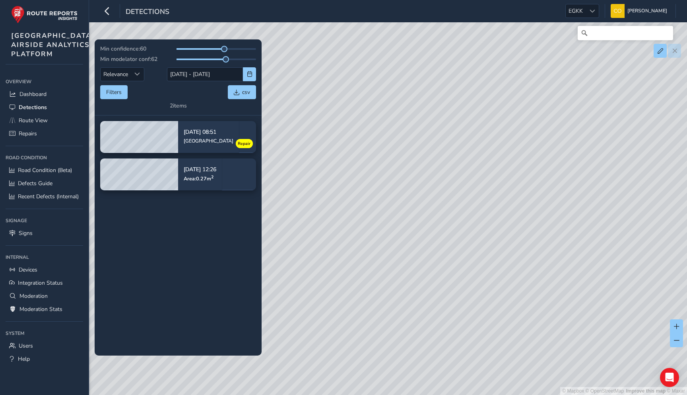
drag, startPoint x: 517, startPoint y: 170, endPoint x: 379, endPoint y: 173, distance: 137.6
click at [379, 173] on div "© Mapbox © OpenStreetMap Improve this map © Maxar" at bounding box center [343, 197] width 687 height 395
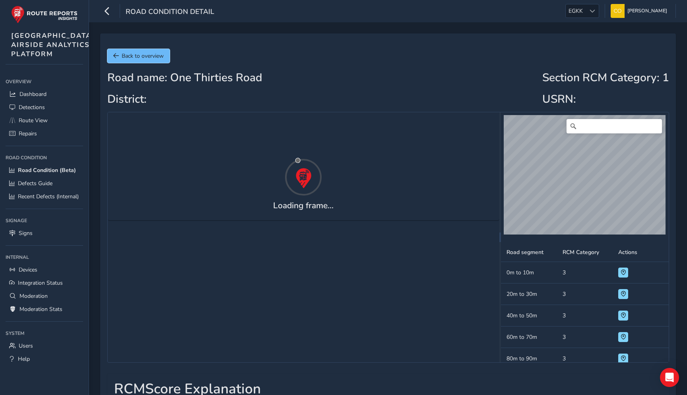
click at [138, 56] on span "Back to overview" at bounding box center [143, 56] width 42 height 8
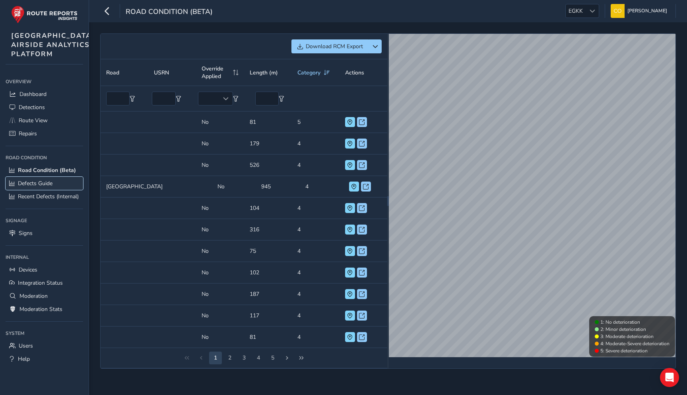
click at [54, 190] on link "Defects Guide" at bounding box center [45, 183] width 78 height 13
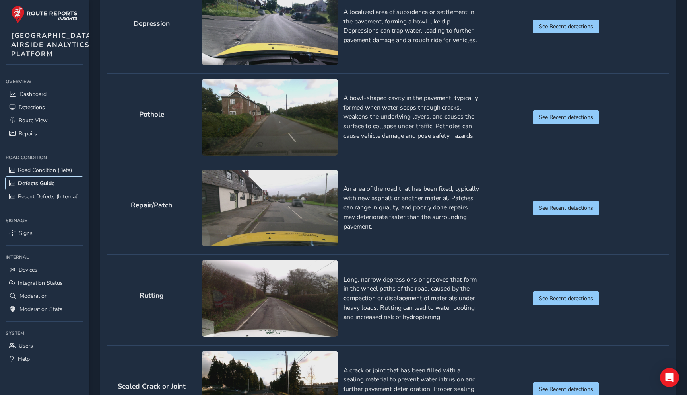
scroll to position [662, 0]
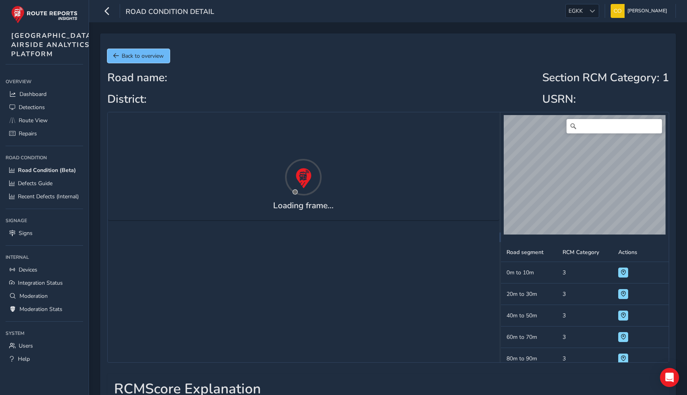
click at [130, 57] on span "Back to overview" at bounding box center [143, 56] width 42 height 8
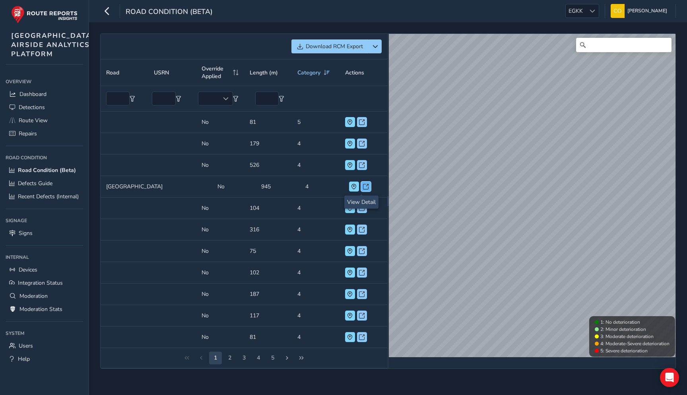
click at [361, 185] on button at bounding box center [366, 186] width 10 height 10
